Goal: Information Seeking & Learning: Learn about a topic

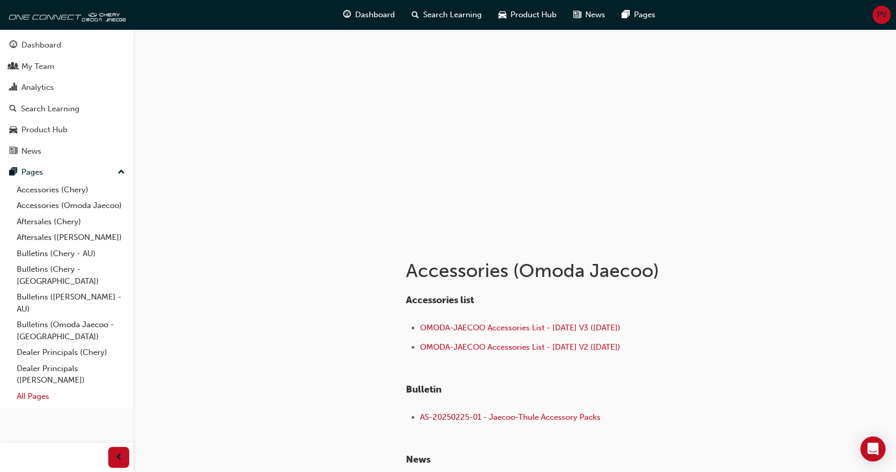
click at [37, 389] on link "All Pages" at bounding box center [71, 397] width 117 height 16
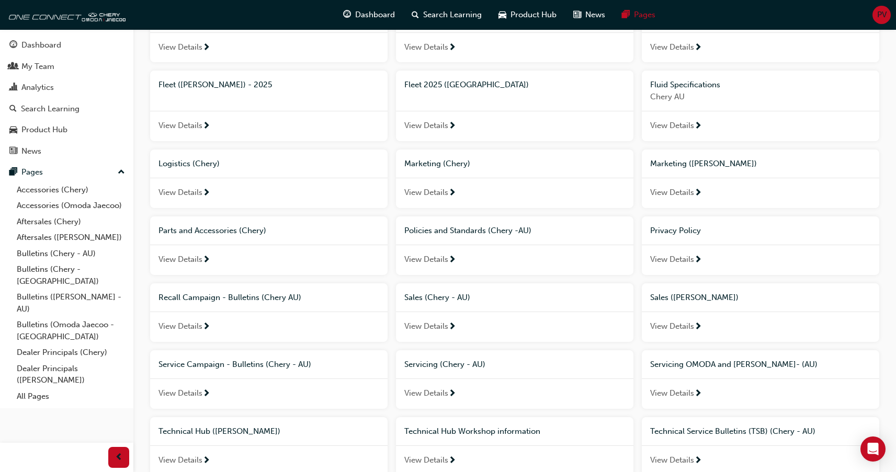
scroll to position [373, 0]
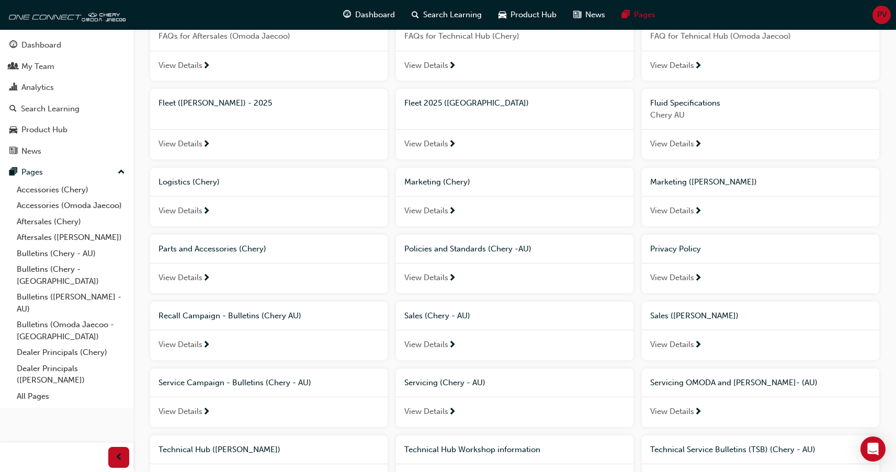
click at [670, 212] on span "View Details" at bounding box center [672, 211] width 44 height 12
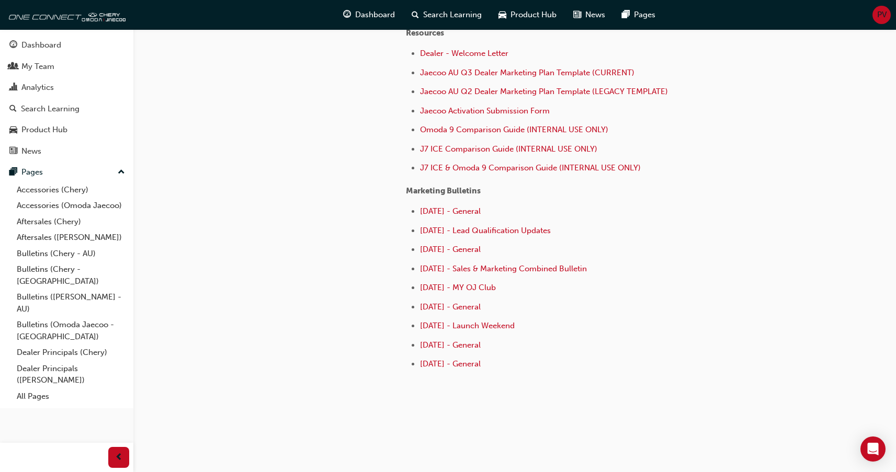
scroll to position [409, 0]
click at [481, 250] on span "[DATE] - General" at bounding box center [450, 247] width 61 height 9
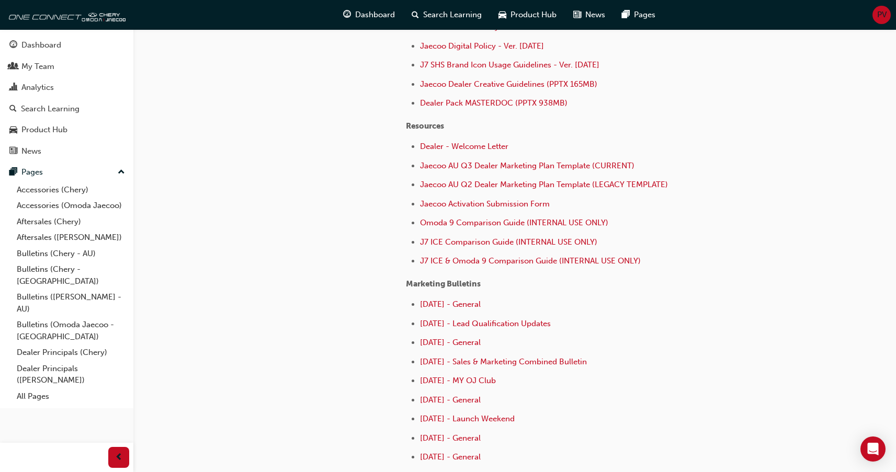
scroll to position [409, 0]
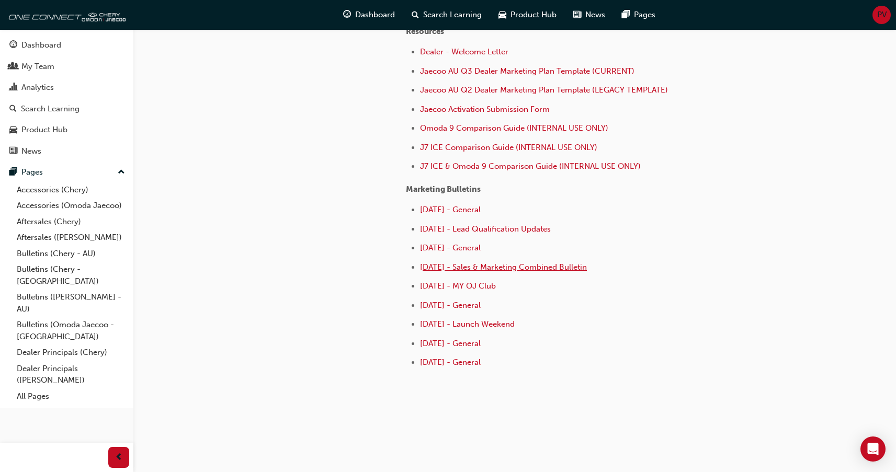
click at [537, 266] on span "[DATE] - Sales & Marketing Combined Bulletin" at bounding box center [503, 267] width 167 height 9
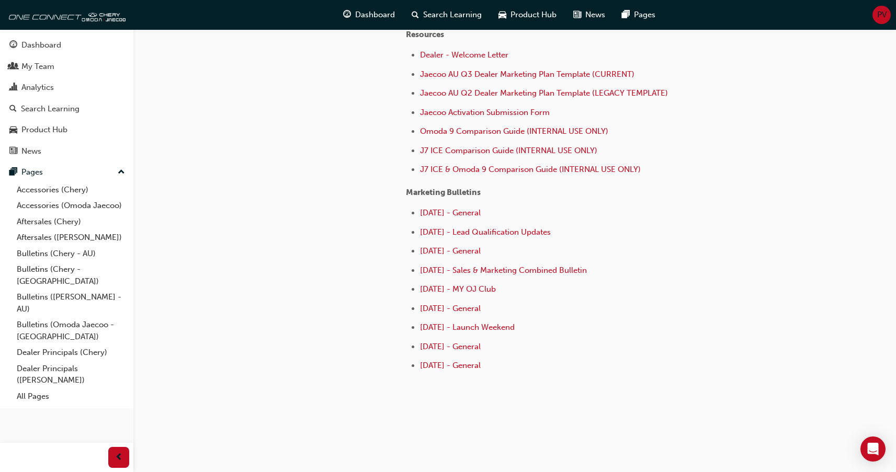
scroll to position [409, 0]
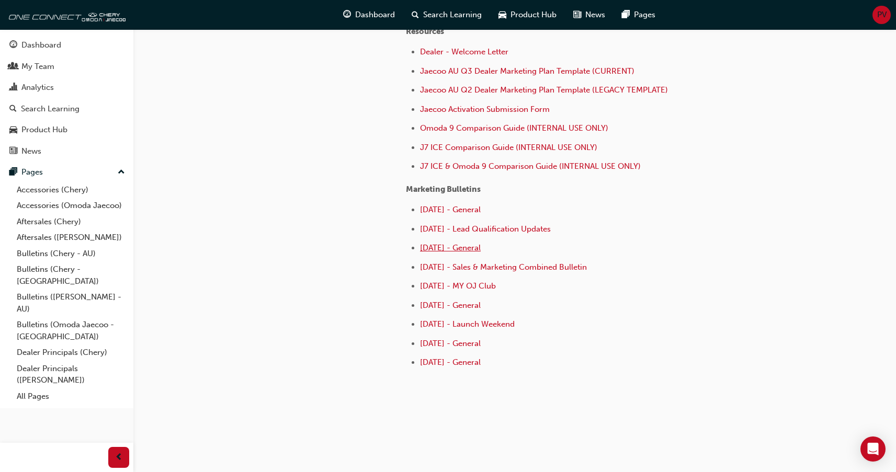
click at [481, 250] on span "[DATE] - General" at bounding box center [450, 247] width 61 height 9
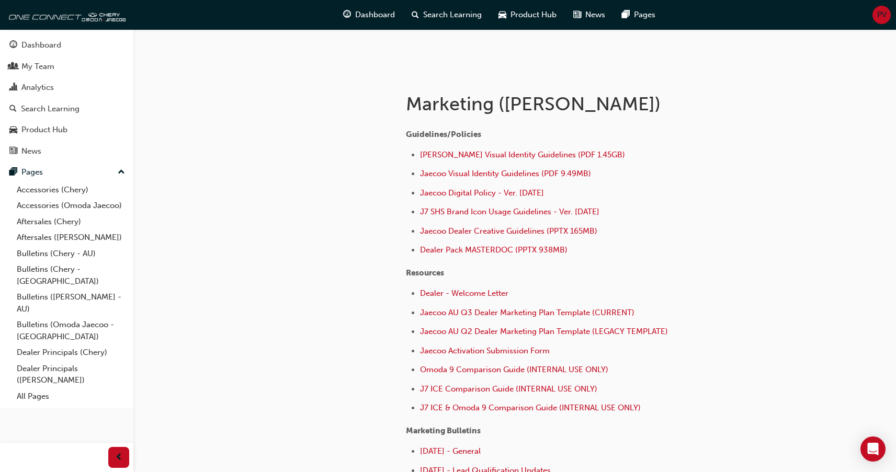
scroll to position [409, 0]
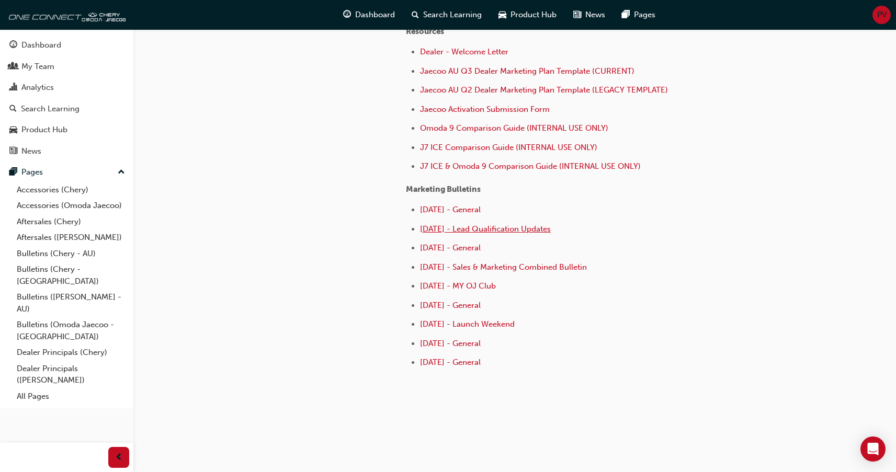
click at [526, 228] on span "[DATE] - Lead Qualification Updates" at bounding box center [485, 228] width 131 height 9
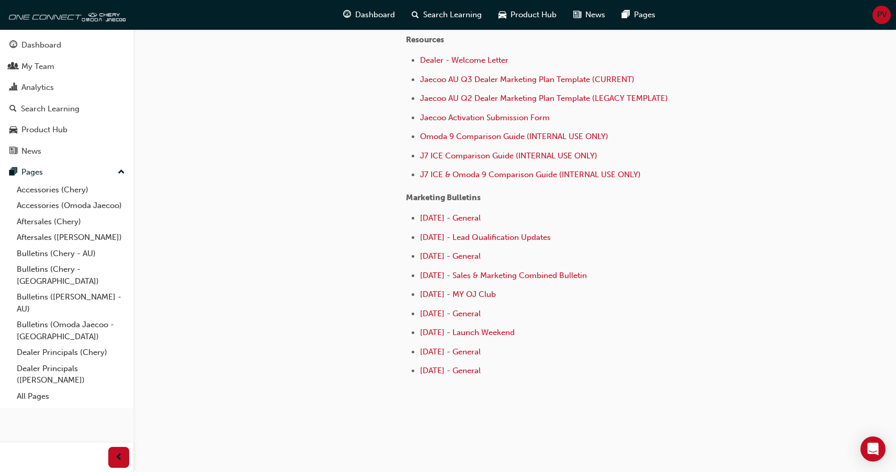
scroll to position [409, 0]
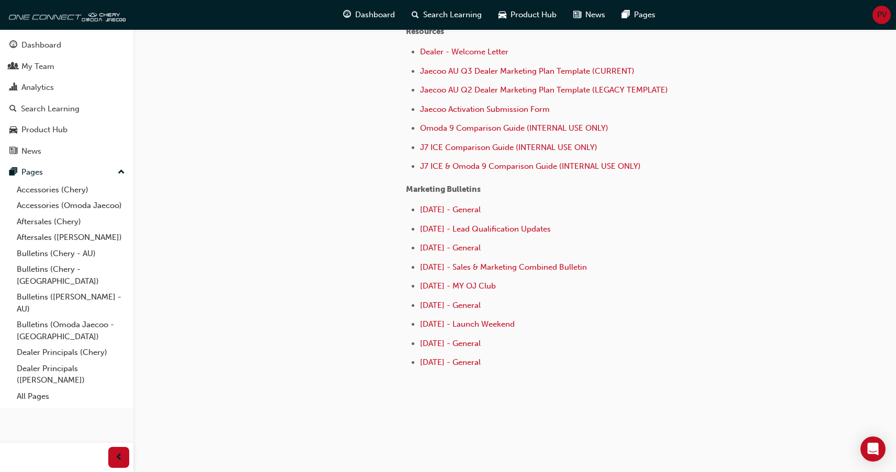
click at [494, 308] on li "[DATE] - General" at bounding box center [583, 306] width 326 height 15
click at [481, 305] on span "[DATE] - General" at bounding box center [450, 305] width 61 height 9
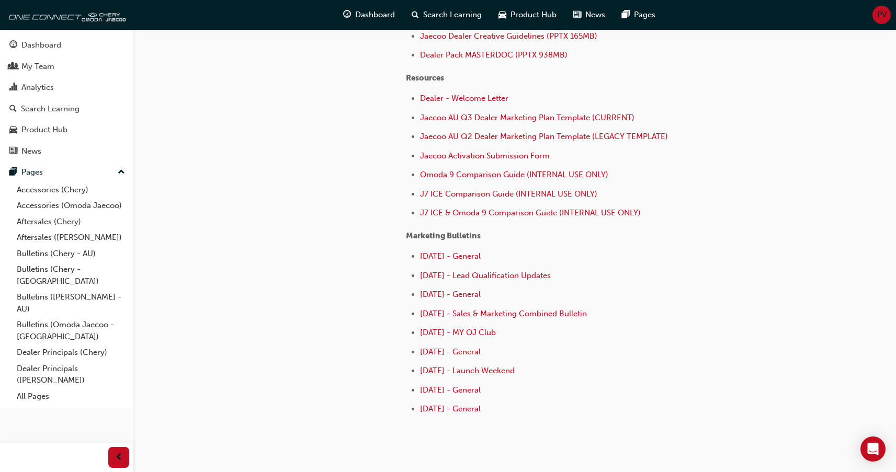
scroll to position [409, 0]
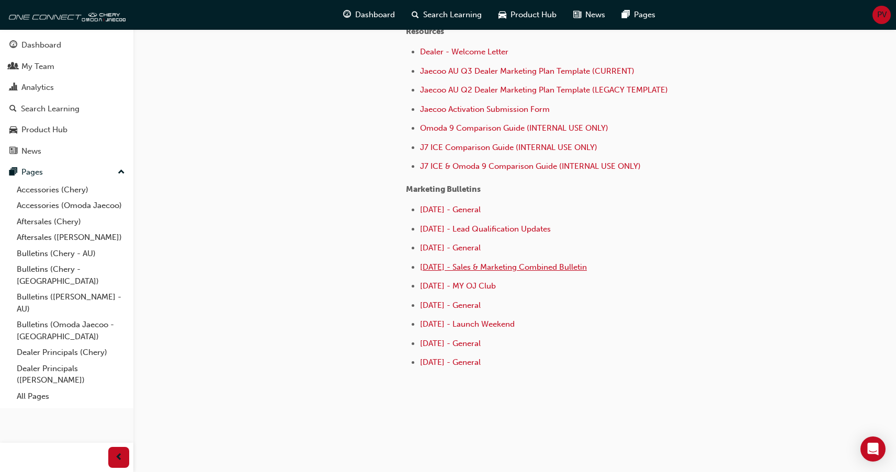
click at [527, 266] on span "[DATE] - Sales & Marketing Combined Bulletin" at bounding box center [503, 267] width 167 height 9
